Goal: Transaction & Acquisition: Purchase product/service

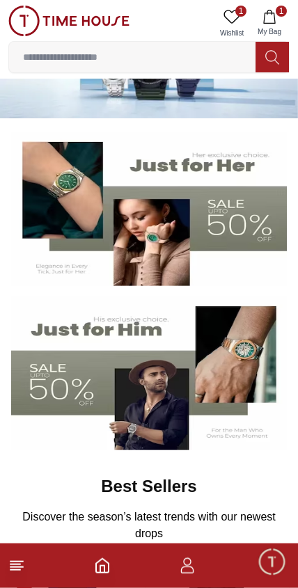
scroll to position [69, 0]
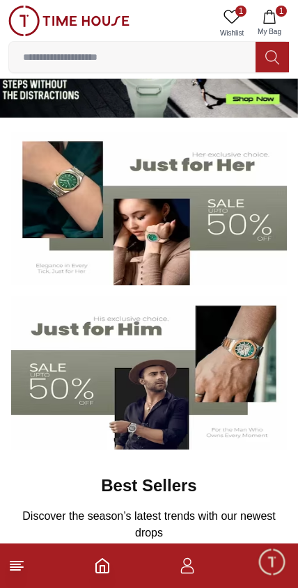
click at [147, 411] on img at bounding box center [149, 373] width 276 height 153
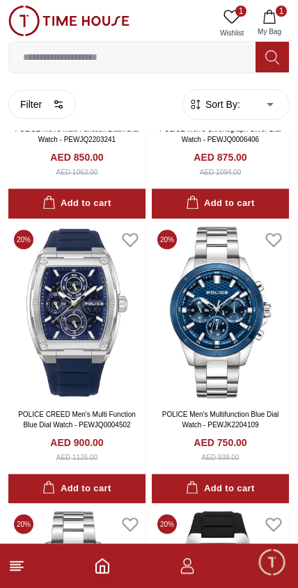
scroll to position [1367, 0]
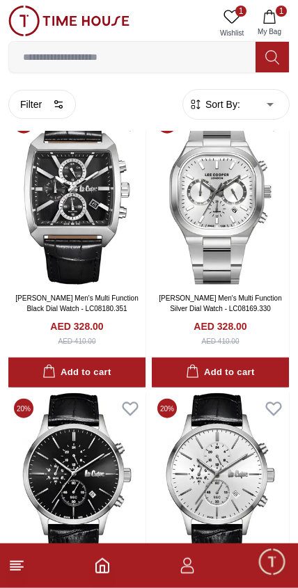
scroll to position [5148, 0]
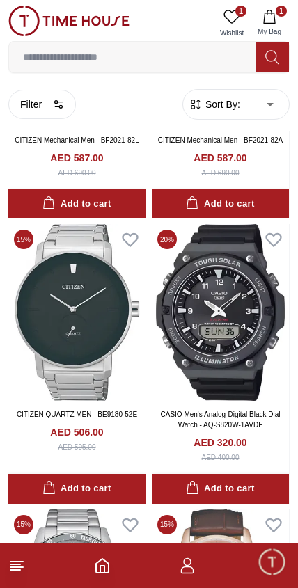
scroll to position [6997, 0]
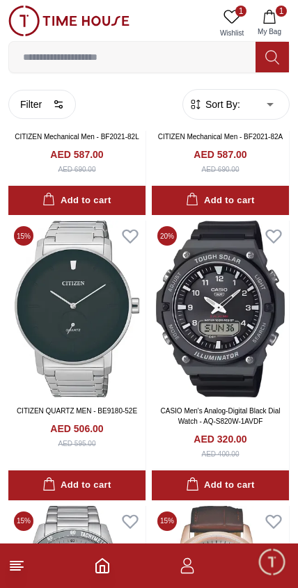
click at [47, 113] on button "Filter" at bounding box center [42, 104] width 68 height 29
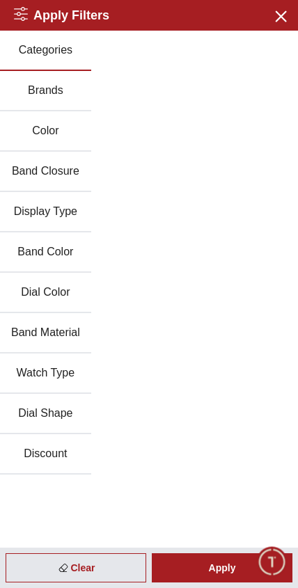
click at [113, 94] on div "Categories Brands Color Band Closure Display Type Band Color Dial Color Band Ma…" at bounding box center [149, 253] width 298 height 444
click at [60, 99] on button "Brands" at bounding box center [45, 91] width 91 height 40
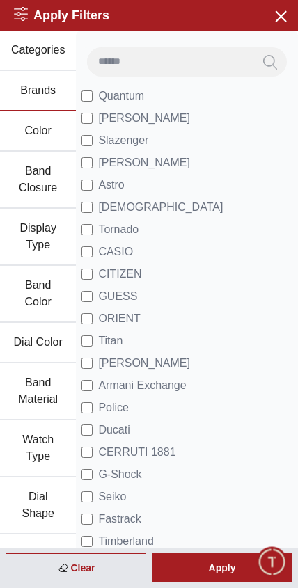
click at [169, 118] on li "[PERSON_NAME]" at bounding box center [186, 118] width 211 height 22
click at [225, 574] on div "Apply" at bounding box center [222, 567] width 141 height 29
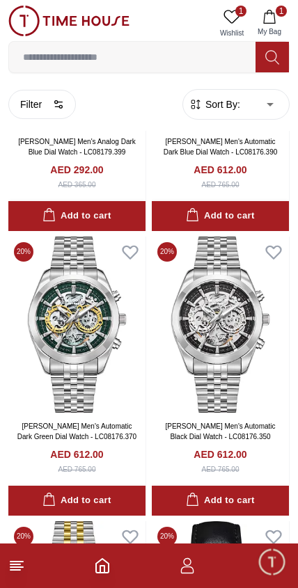
scroll to position [2208, 0]
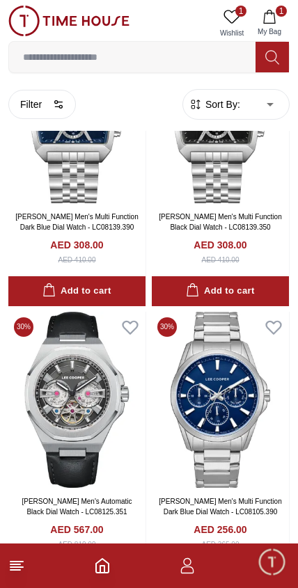
scroll to position [4983, 0]
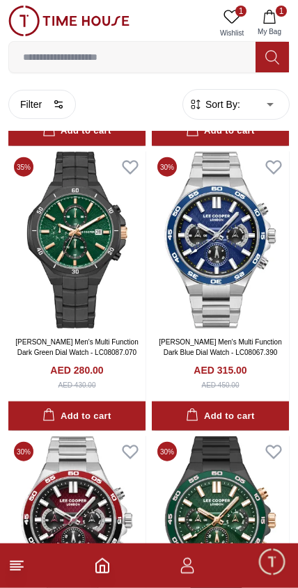
scroll to position [6566, 0]
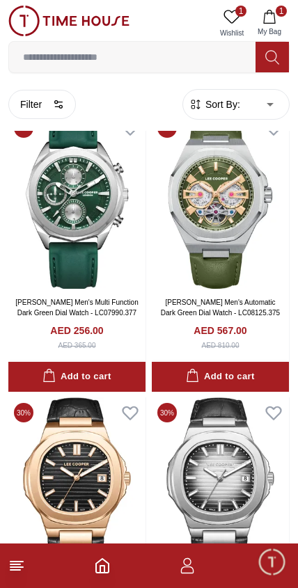
scroll to position [8887, 0]
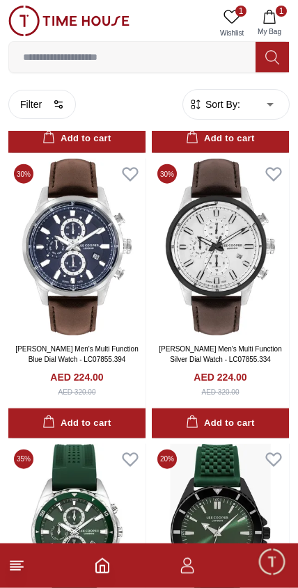
scroll to position [13396, 0]
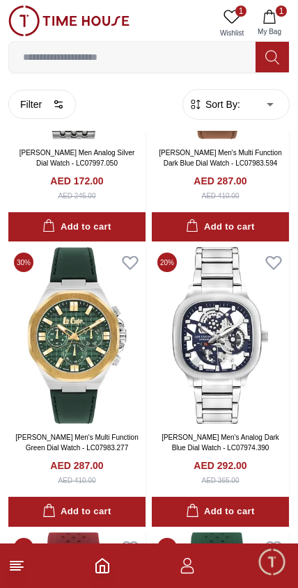
scroll to position [16155, 0]
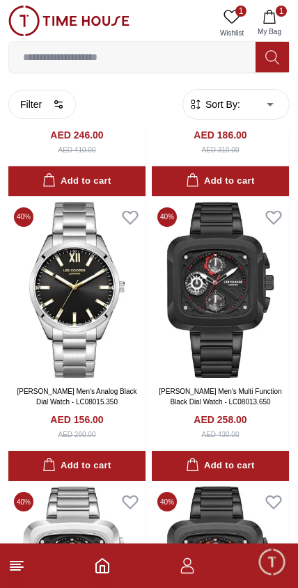
scroll to position [19335, 0]
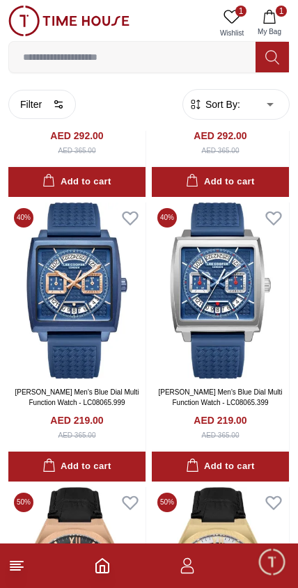
scroll to position [20189, 0]
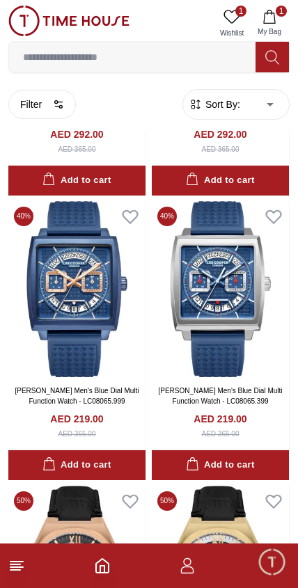
click at [31, 110] on button "Filter" at bounding box center [42, 104] width 68 height 29
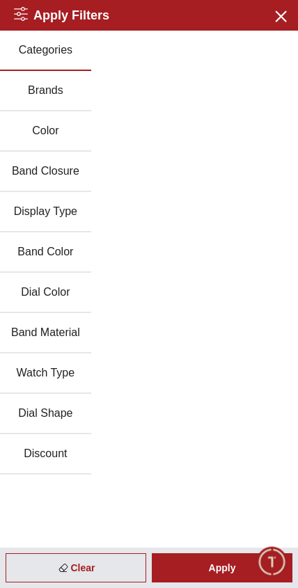
click at [123, 90] on div "Categories Brands Color Band Closure Display Type Band Color Dial Color Band Ma…" at bounding box center [149, 253] width 298 height 444
click at [39, 100] on button "Brands" at bounding box center [45, 91] width 91 height 40
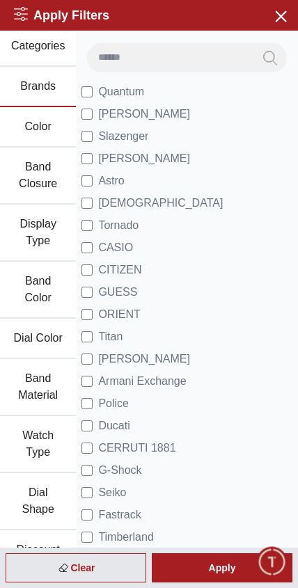
scroll to position [1, 0]
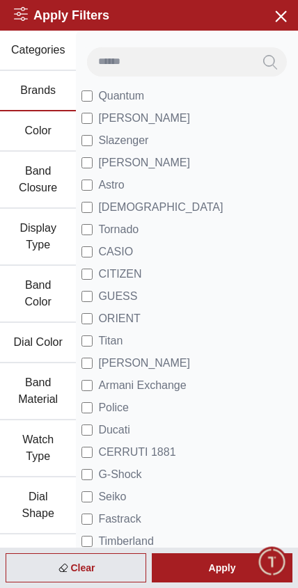
click at [212, 566] on div "Apply" at bounding box center [222, 567] width 141 height 29
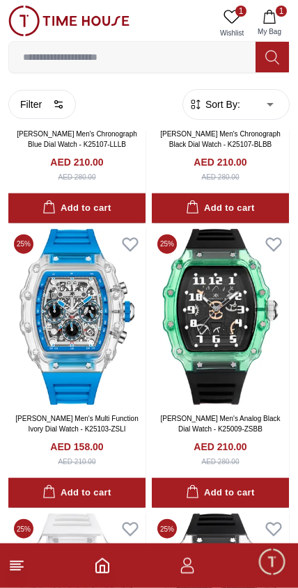
scroll to position [1076, 0]
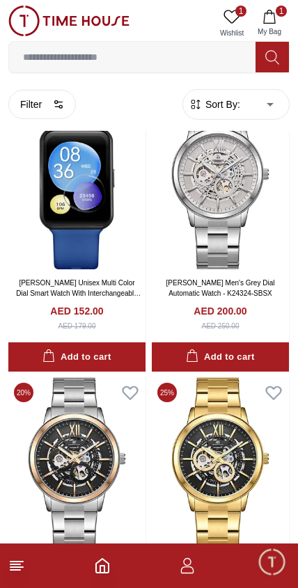
scroll to position [5211, 0]
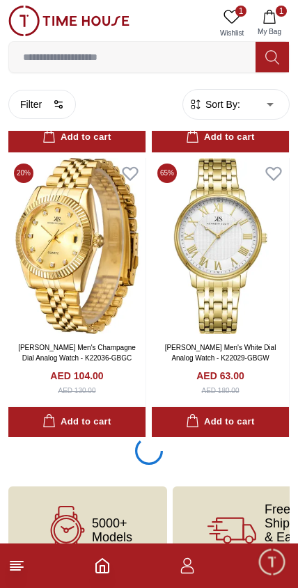
scroll to position [13991, 0]
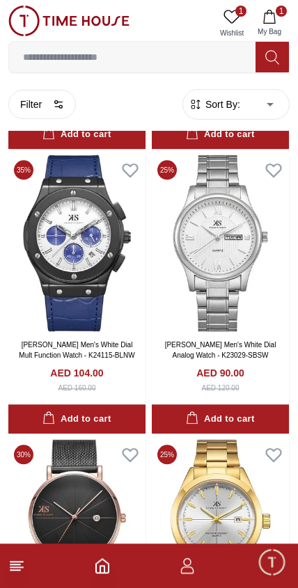
scroll to position [19403, 0]
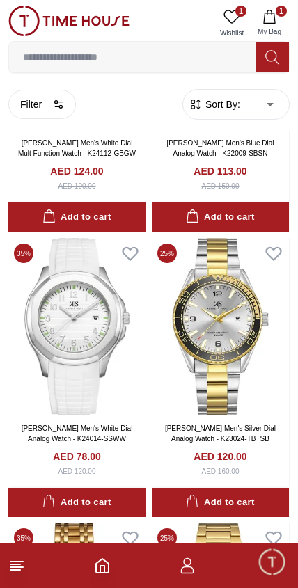
scroll to position [20459, 0]
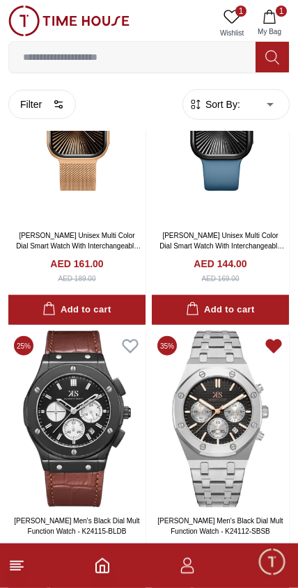
scroll to position [3834, 0]
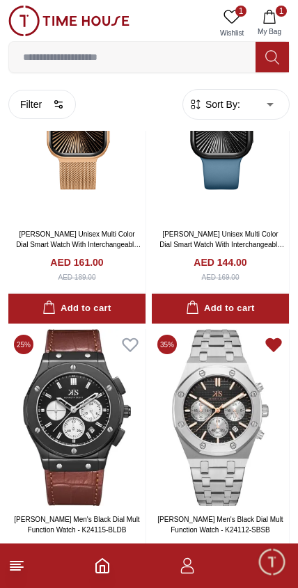
click at [229, 450] on img at bounding box center [220, 417] width 137 height 176
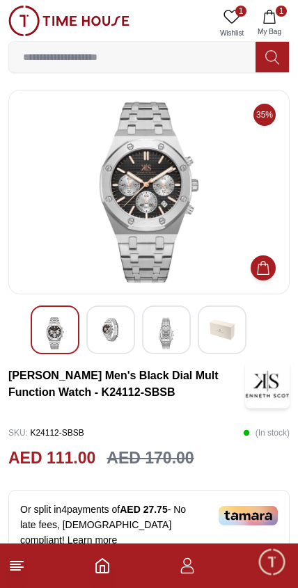
click at [108, 331] on img at bounding box center [110, 329] width 25 height 25
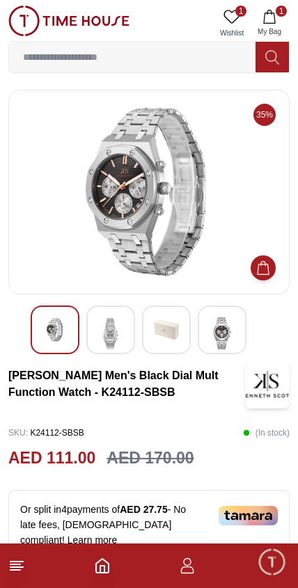
click at [161, 333] on img at bounding box center [166, 329] width 25 height 25
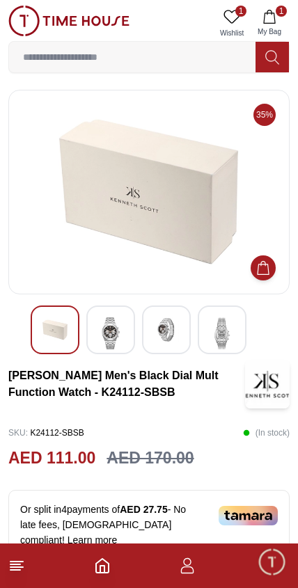
click at [212, 332] on img at bounding box center [222, 333] width 25 height 32
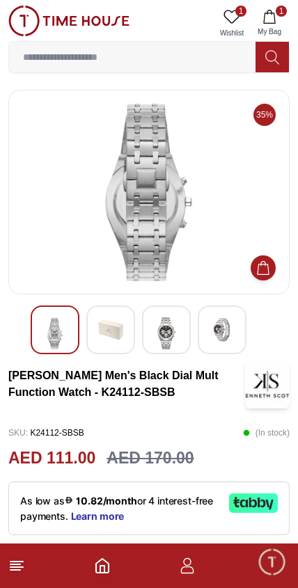
click at [173, 322] on img at bounding box center [166, 333] width 25 height 32
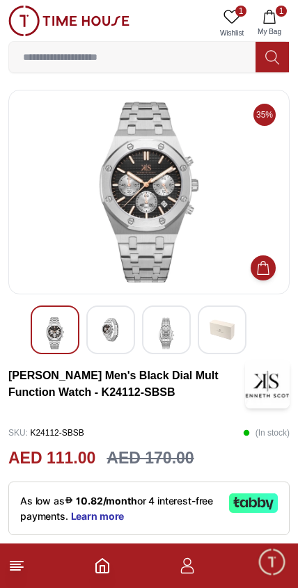
click at [133, 336] on div at bounding box center [110, 330] width 49 height 49
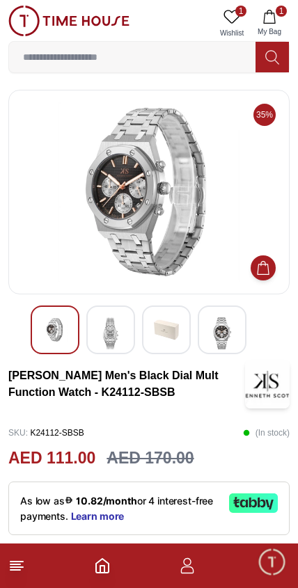
click at [106, 336] on img at bounding box center [110, 333] width 25 height 32
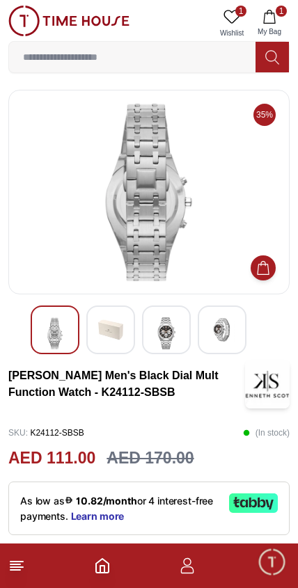
click at [93, 333] on div at bounding box center [110, 330] width 49 height 49
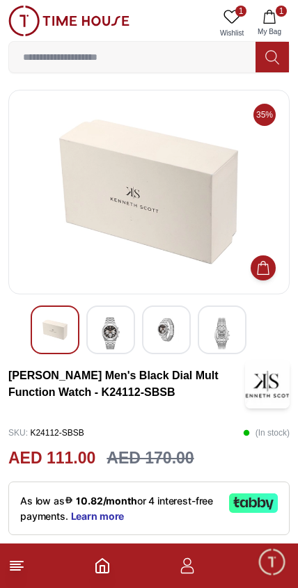
click at [166, 337] on img at bounding box center [166, 329] width 25 height 25
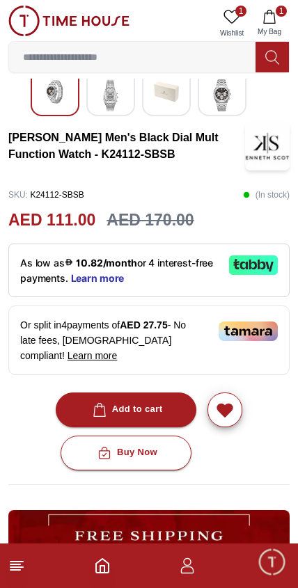
scroll to position [238, 0]
click at [231, 323] on img at bounding box center [248, 331] width 59 height 19
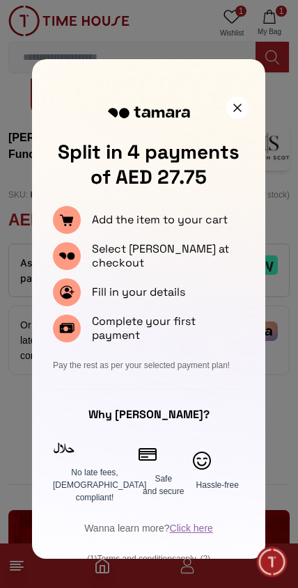
scroll to position [0, 0]
click at [290, 491] on div at bounding box center [149, 294] width 298 height 588
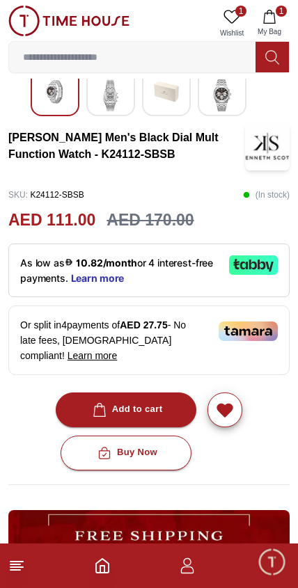
click at [84, 339] on div "Or split in 4 payments of AED 27.75 - No late fees, Sharia compliant! Learn more" at bounding box center [148, 341] width 281 height 70
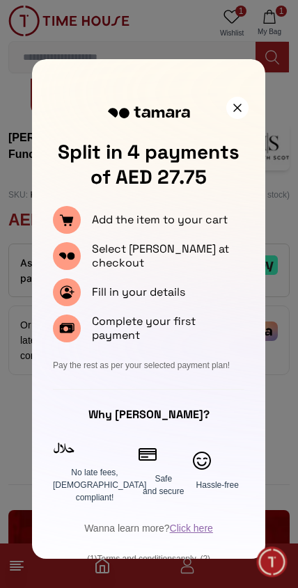
click at [271, 436] on div at bounding box center [149, 294] width 298 height 588
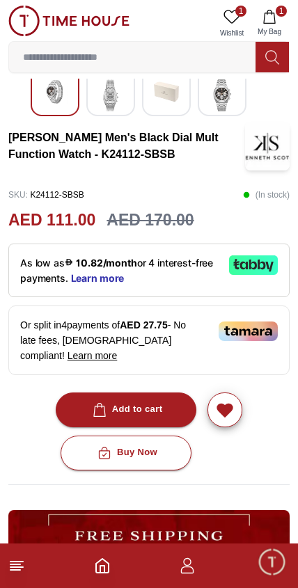
click at [150, 393] on button "Add to cart" at bounding box center [126, 410] width 141 height 35
click at [90, 577] on footer "2" at bounding box center [149, 566] width 298 height 45
click at [181, 573] on icon "button" at bounding box center [187, 566] width 17 height 17
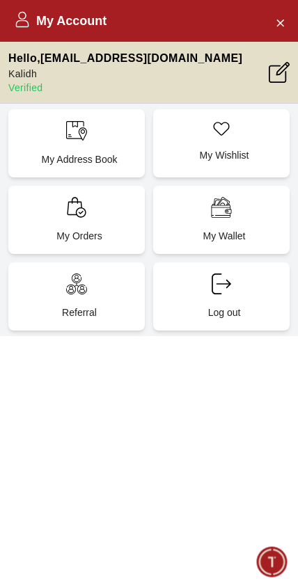
click at [251, 216] on div "My Wallet" at bounding box center [221, 220] width 136 height 68
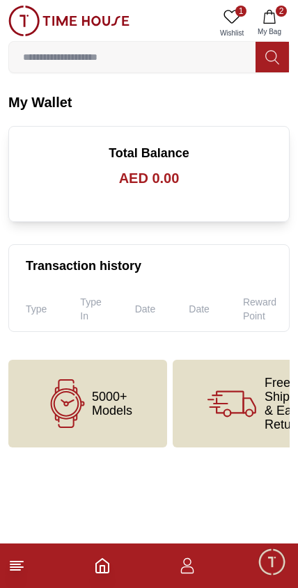
click at [16, 572] on icon at bounding box center [16, 566] width 17 height 17
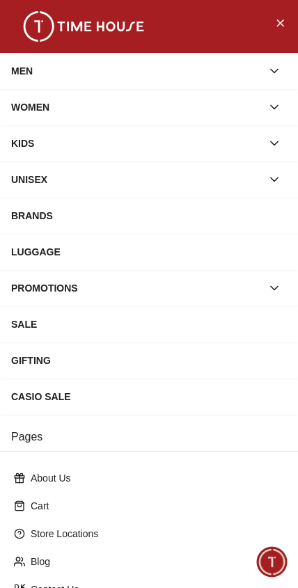
click at [261, 567] on span "Minimize live chat window" at bounding box center [271, 562] width 40 height 40
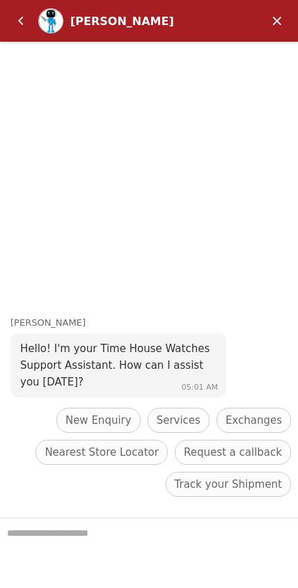
click at [275, 16] on em "Minimize" at bounding box center [277, 21] width 28 height 28
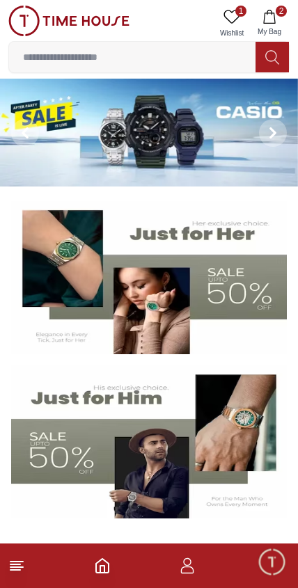
click at [265, 22] on icon "button" at bounding box center [269, 17] width 14 height 14
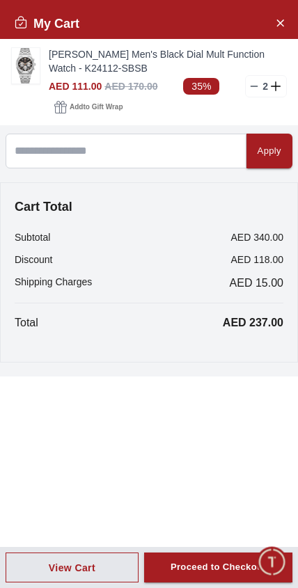
click at [250, 85] on icon at bounding box center [254, 86] width 11 height 11
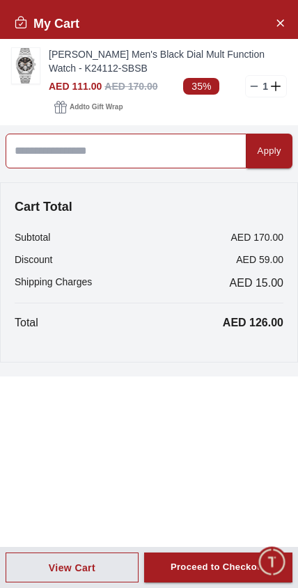
click at [104, 162] on input at bounding box center [126, 151] width 241 height 35
click at [87, 167] on input at bounding box center [126, 151] width 241 height 35
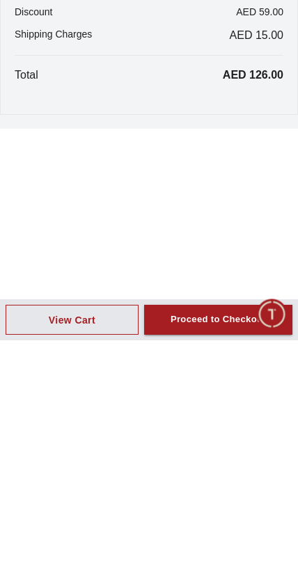
click at [214, 560] on div "Proceed to Checkout" at bounding box center [218, 568] width 95 height 16
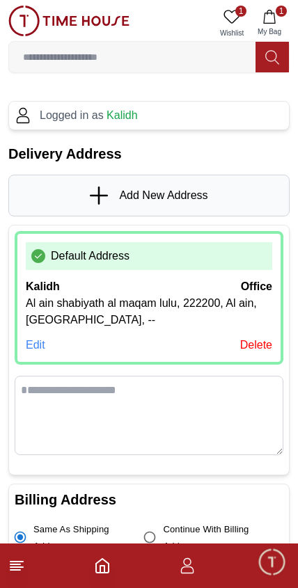
click at [118, 326] on p "Al ain shabiyath al maqam lulu, 222200, Al ain, [GEOGRAPHIC_DATA], --" at bounding box center [149, 311] width 246 height 33
click at [107, 296] on p "Al ain shabiyath al maqam lulu, 222200, Al ain, [GEOGRAPHIC_DATA], --" at bounding box center [149, 311] width 246 height 33
click at [32, 350] on div "Edit" at bounding box center [35, 345] width 19 height 17
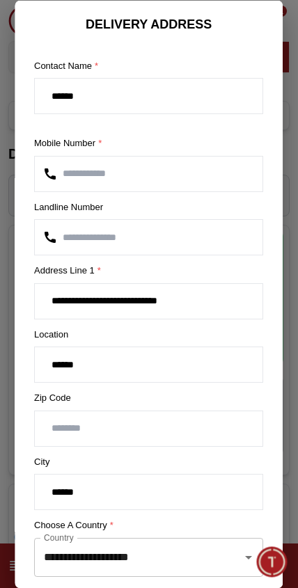
click at [217, 347] on input "******" at bounding box center [149, 364] width 228 height 35
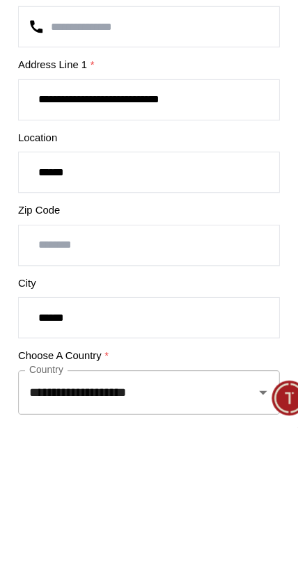
click at [231, 411] on input "******" at bounding box center [149, 428] width 228 height 35
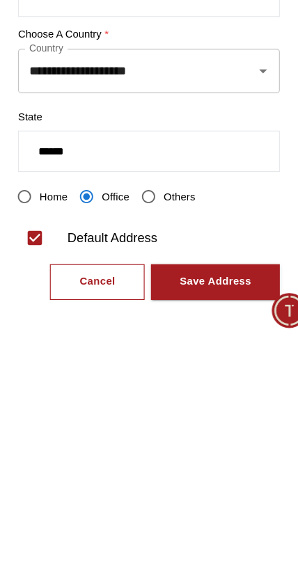
scroll to position [283, 0]
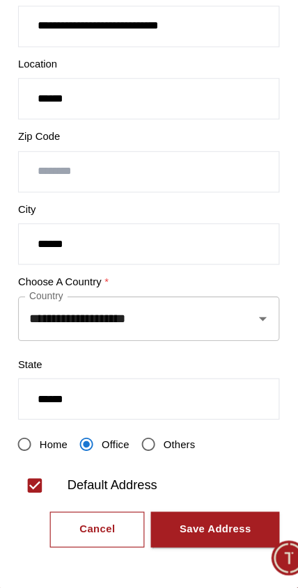
click at [202, 530] on div "Save Address" at bounding box center [207, 538] width 63 height 16
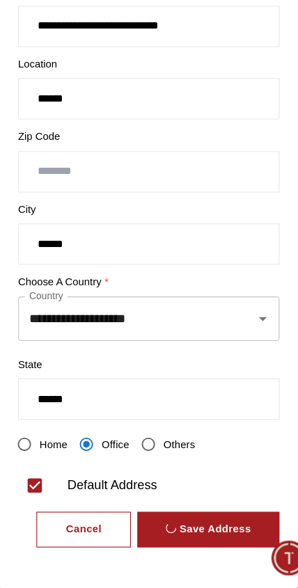
scroll to position [0, 0]
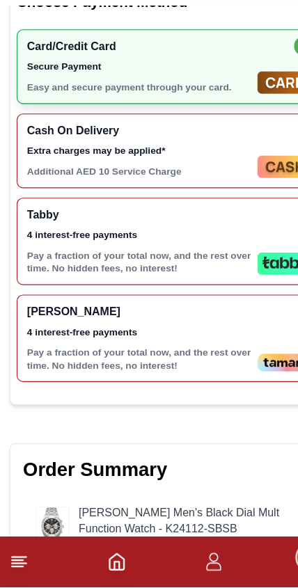
click at [168, 377] on p "Pay a fraction of your total now, and the rest over time. No hidden fees, no in…" at bounding box center [122, 388] width 196 height 22
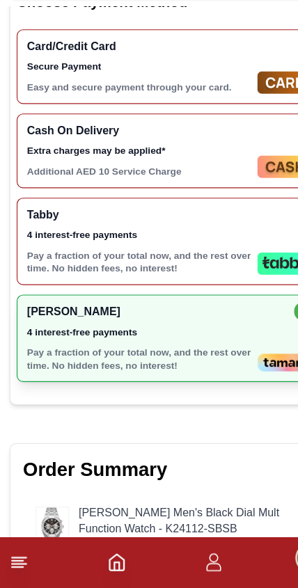
click at [125, 377] on p "Pay a fraction of your total now, and the rest over time. No hidden fees, no in…" at bounding box center [122, 388] width 196 height 22
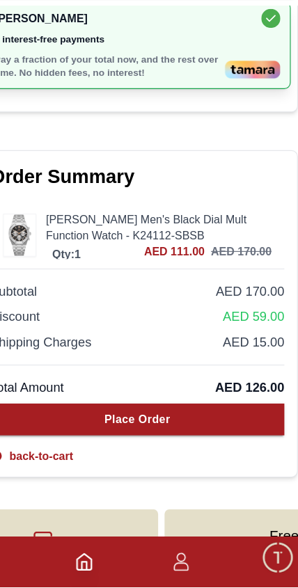
scroll to position [775, 0]
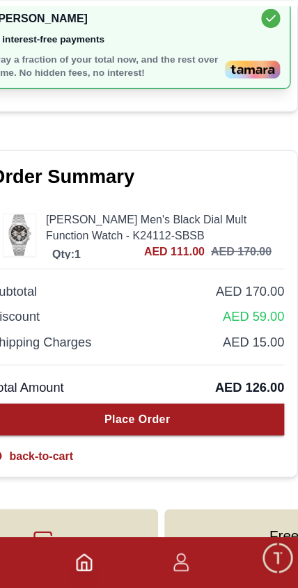
click at [193, 427] on button "Place Order" at bounding box center [149, 441] width 258 height 28
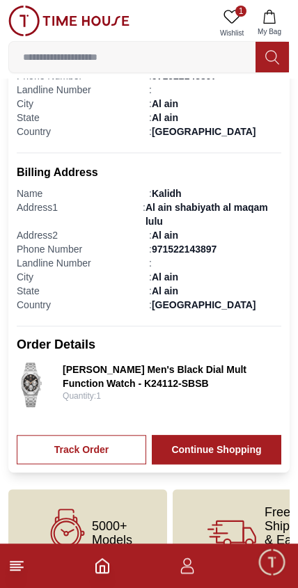
scroll to position [394, 0]
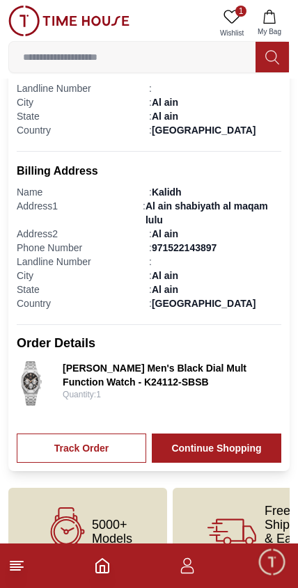
click at [26, 371] on img at bounding box center [31, 383] width 29 height 45
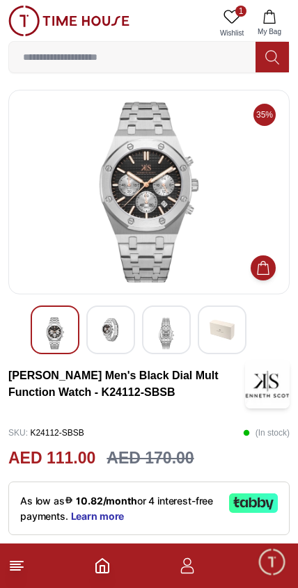
click at [94, 320] on div at bounding box center [110, 330] width 49 height 49
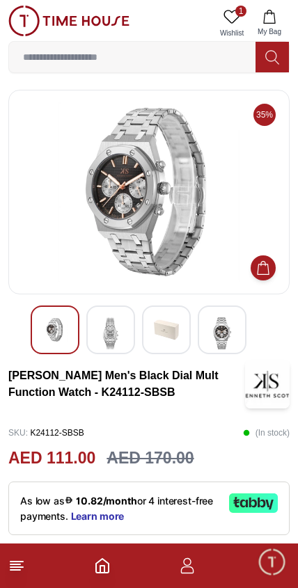
click at [46, 321] on img at bounding box center [54, 329] width 25 height 25
click at [48, 325] on img at bounding box center [54, 329] width 25 height 25
click at [114, 324] on img at bounding box center [110, 333] width 25 height 32
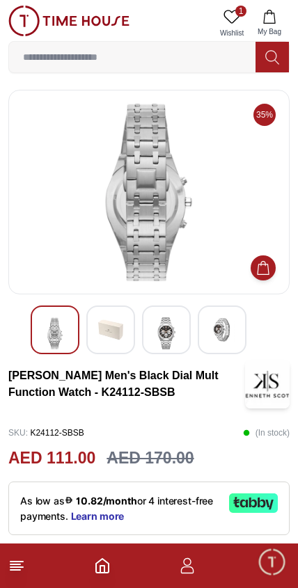
click at [214, 329] on img at bounding box center [222, 329] width 25 height 25
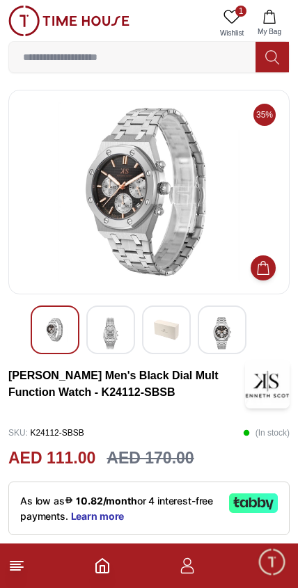
click at [109, 317] on img at bounding box center [110, 333] width 25 height 32
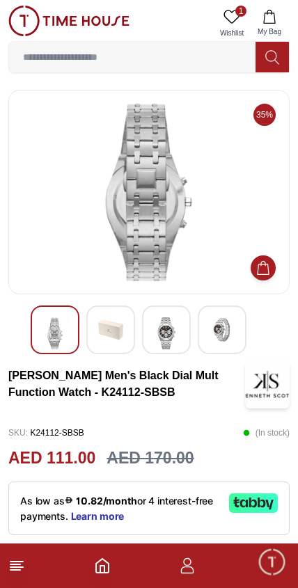
click at [43, 331] on img at bounding box center [54, 333] width 25 height 32
click at [39, 318] on div at bounding box center [55, 330] width 49 height 49
click at [162, 324] on img at bounding box center [166, 333] width 25 height 32
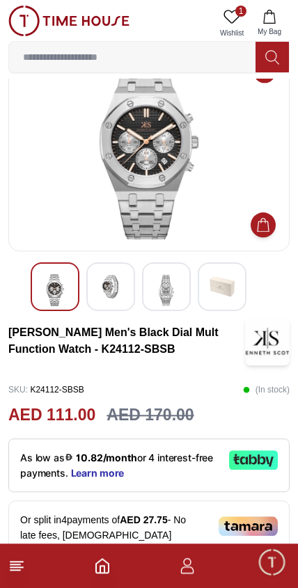
scroll to position [43, 0]
click at [184, 573] on icon "button" at bounding box center [187, 570] width 13 height 7
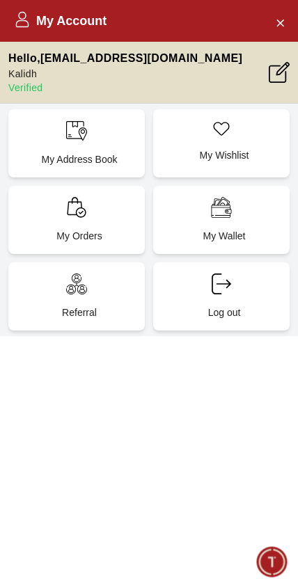
click at [68, 226] on div "My Orders" at bounding box center [76, 220] width 136 height 68
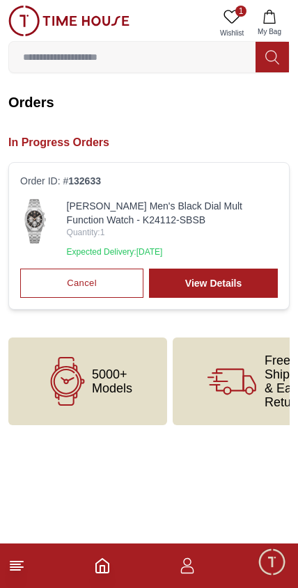
click at [227, 275] on link "View Details" at bounding box center [213, 283] width 129 height 29
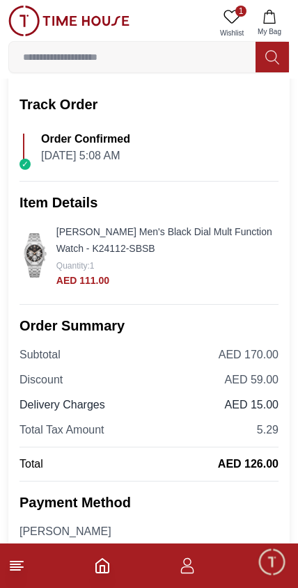
scroll to position [128, 0]
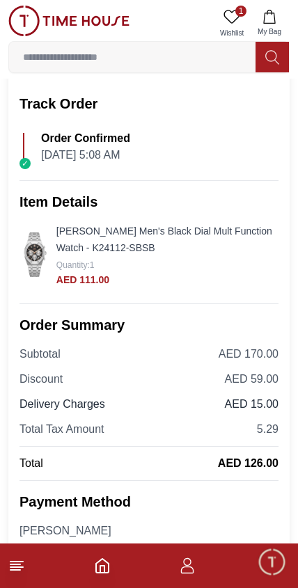
click at [38, 253] on img at bounding box center [34, 255] width 31 height 45
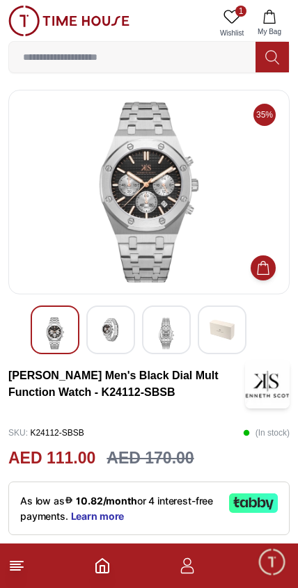
click at [99, 335] on img at bounding box center [110, 329] width 25 height 25
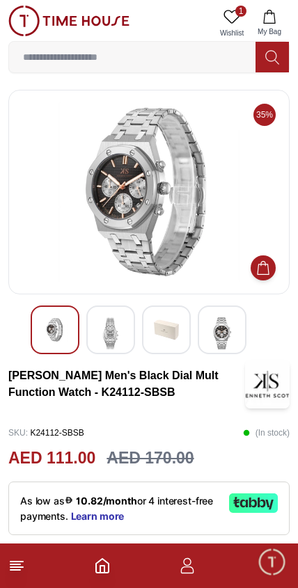
click at [228, 336] on img at bounding box center [222, 333] width 25 height 32
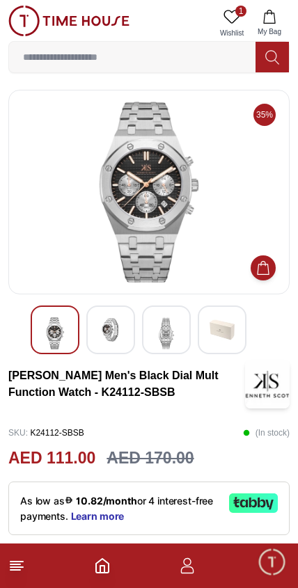
click at [109, 574] on icon "Home" at bounding box center [102, 566] width 17 height 17
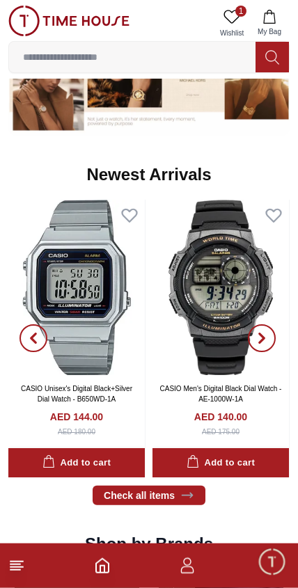
scroll to position [872, 0]
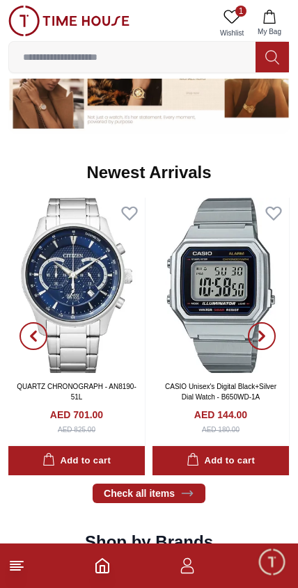
click at [26, 238] on button "button" at bounding box center [33, 337] width 50 height 278
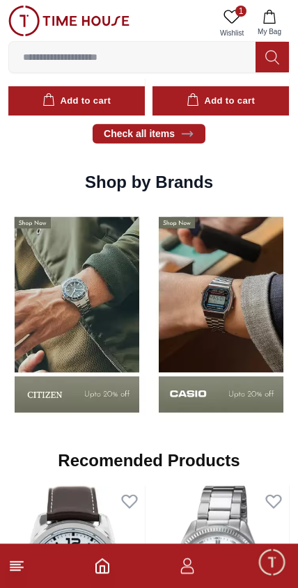
click at [73, 65] on input at bounding box center [132, 57] width 246 height 28
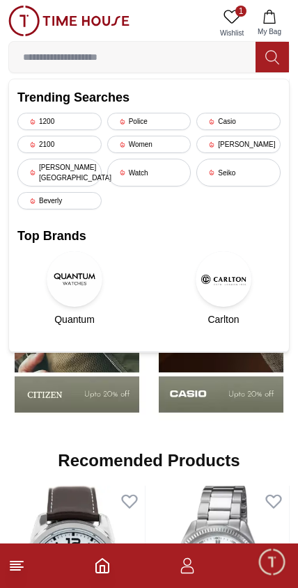
scroll to position [1140, 0]
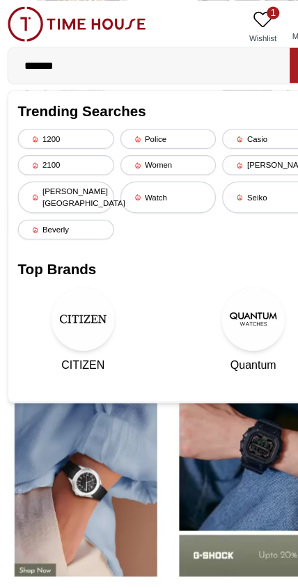
type input "*******"
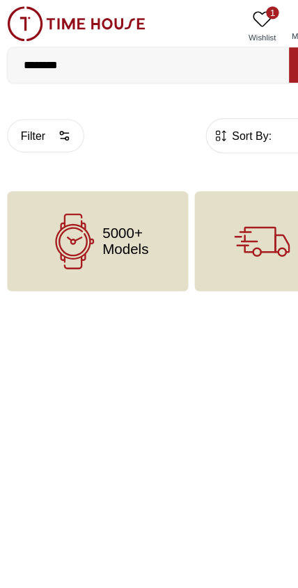
click at [223, 7] on link "1 Wishlist" at bounding box center [231, 24] width 35 height 36
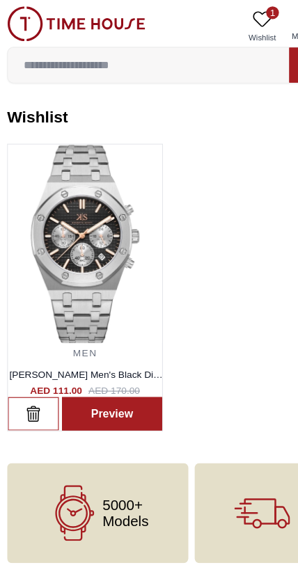
click at [119, 365] on link "Preview" at bounding box center [100, 362] width 88 height 29
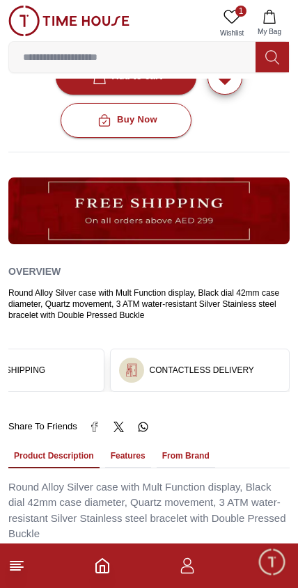
scroll to position [0, 270]
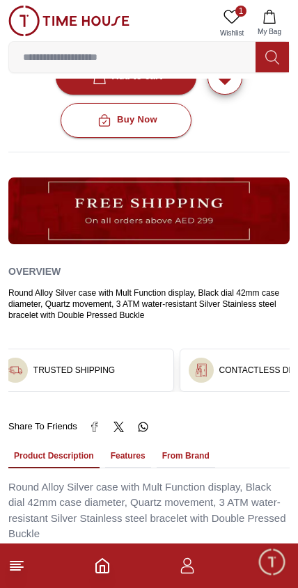
click at [227, 371] on div "CONTACTLESS DELIVERY" at bounding box center [269, 370] width 179 height 42
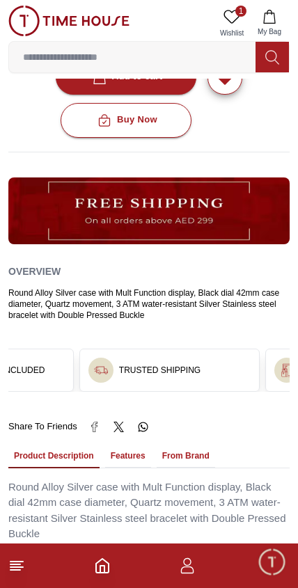
scroll to position [0, 88]
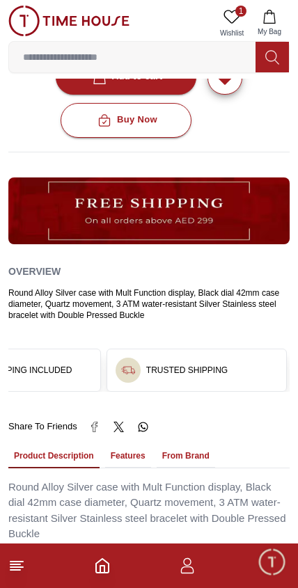
click at [230, 6] on link "1 Wishlist" at bounding box center [231, 24] width 35 height 36
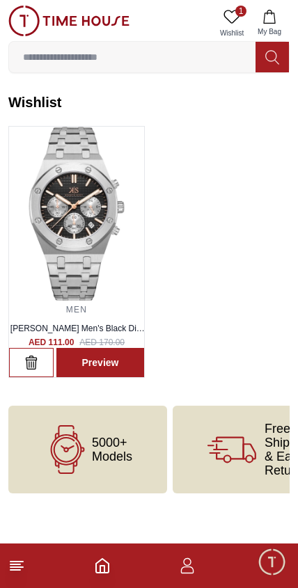
click at [96, 572] on icon "Home" at bounding box center [102, 566] width 13 height 14
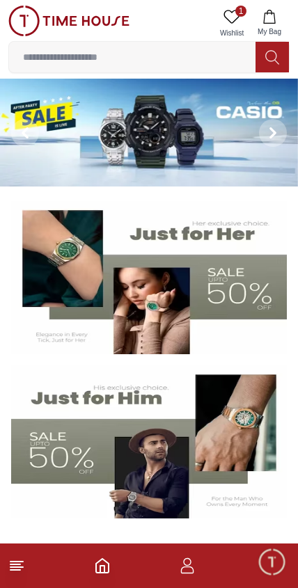
click at [61, 129] on img at bounding box center [149, 133] width 298 height 108
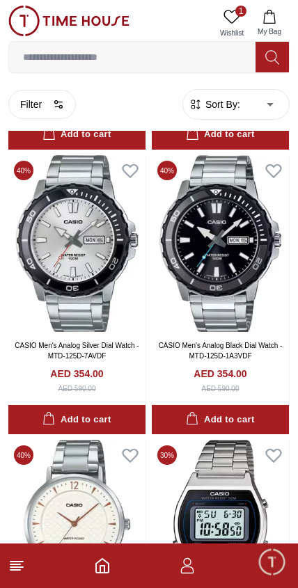
scroll to position [698, 0]
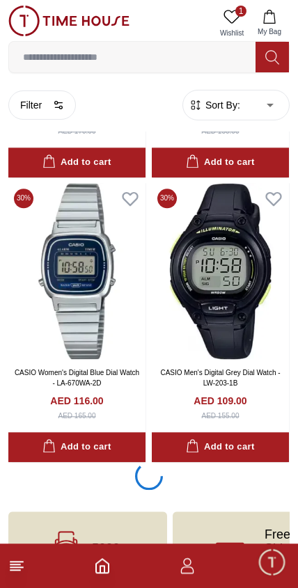
scroll to position [5568, 0]
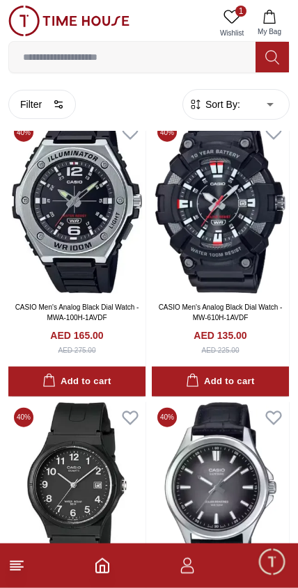
scroll to position [10137, 0]
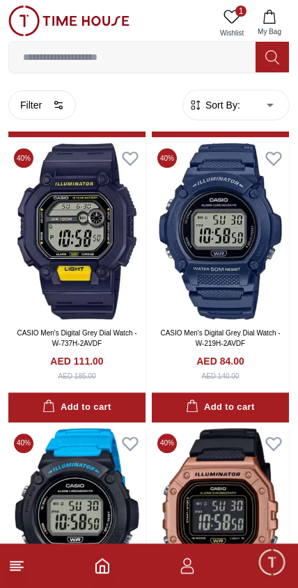
scroll to position [8684, 0]
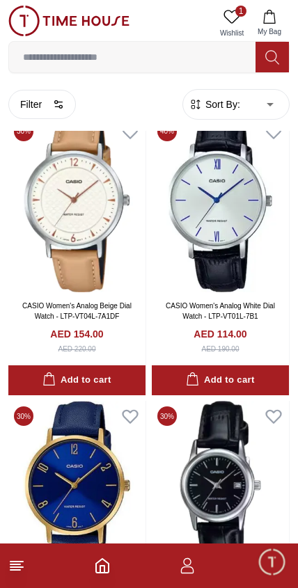
scroll to position [15838, 0]
